Goal: Task Accomplishment & Management: Use online tool/utility

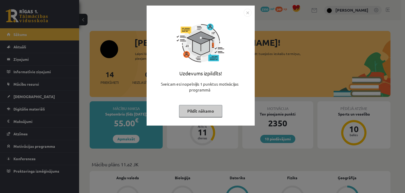
click at [203, 111] on button "Pildīt nākamo" at bounding box center [200, 111] width 43 height 12
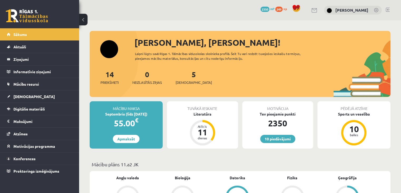
click at [186, 79] on div "5 Ieskaites" at bounding box center [194, 77] width 36 height 16
click at [186, 75] on link "5 Ieskaites" at bounding box center [194, 77] width 36 height 16
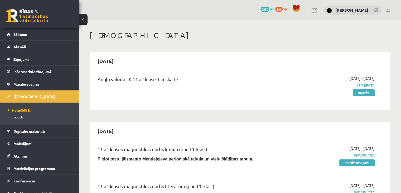
scroll to position [19, 0]
